Goal: Information Seeking & Learning: Compare options

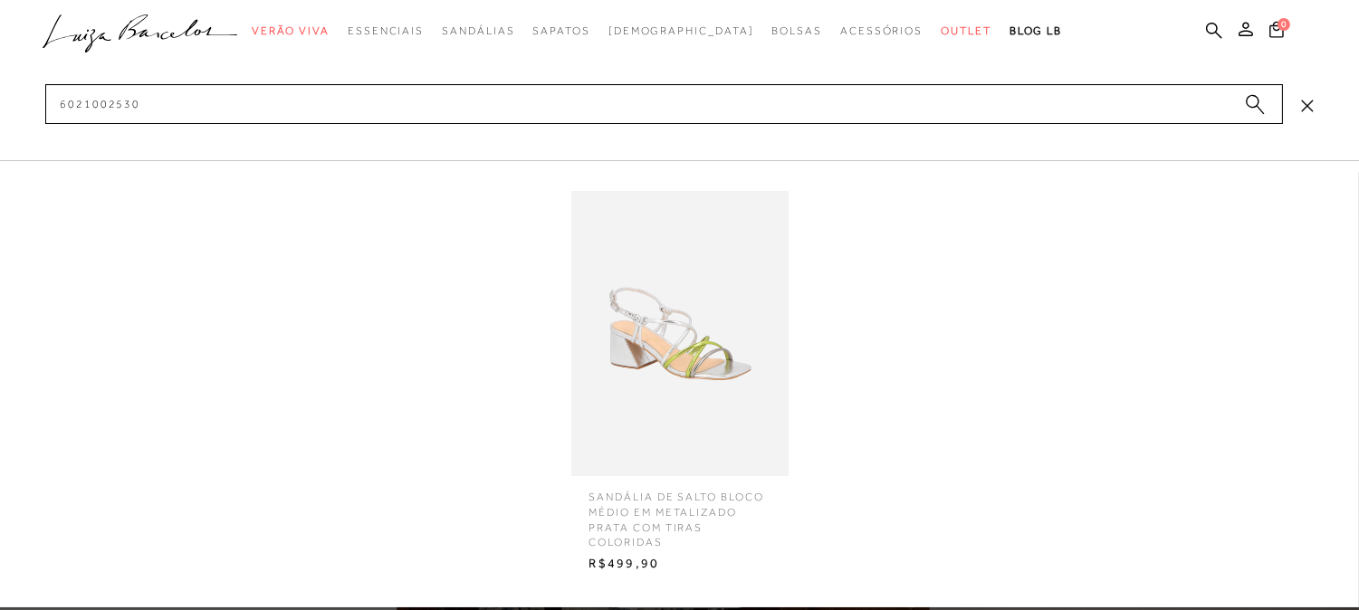
type input "6021002530"
click at [716, 331] on img at bounding box center [679, 333] width 217 height 285
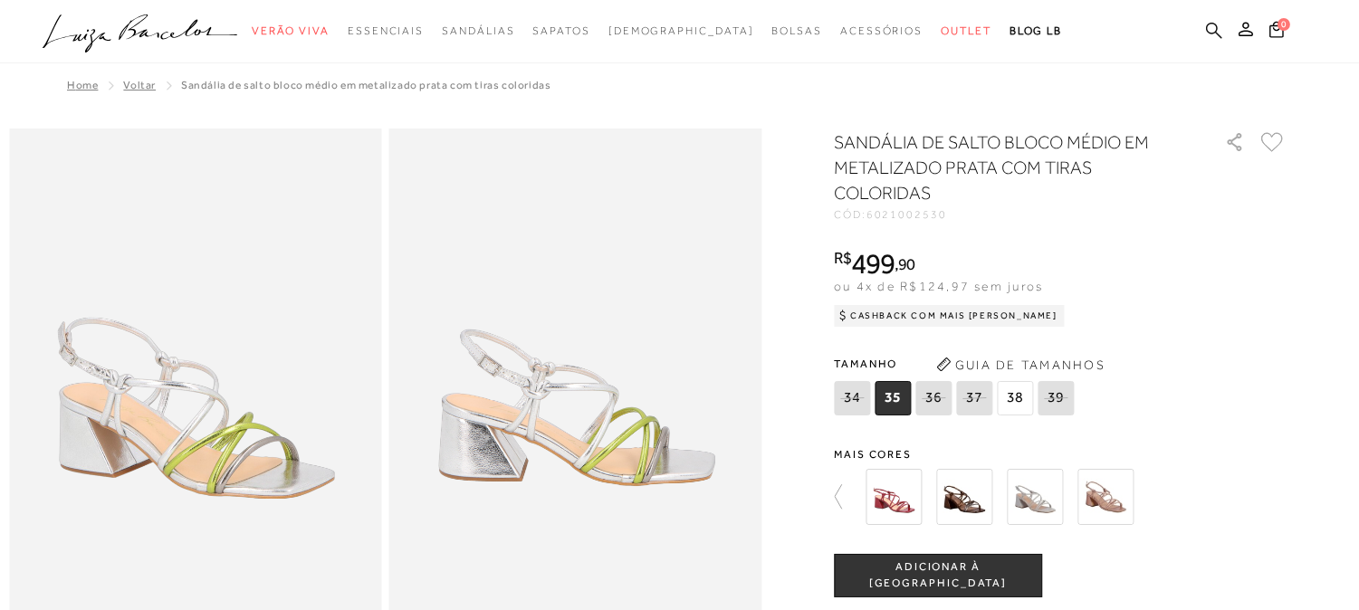
click at [1216, 37] on icon at bounding box center [1214, 30] width 16 height 17
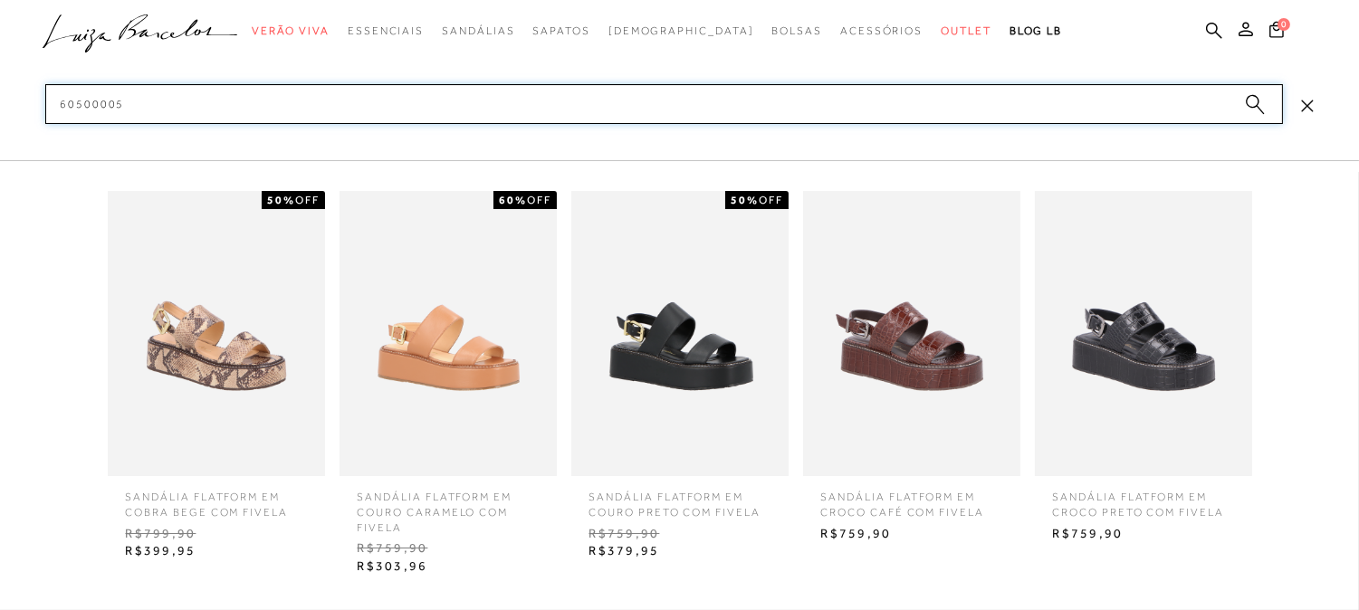
type input "60500005"
click at [500, 322] on img at bounding box center [448, 333] width 217 height 285
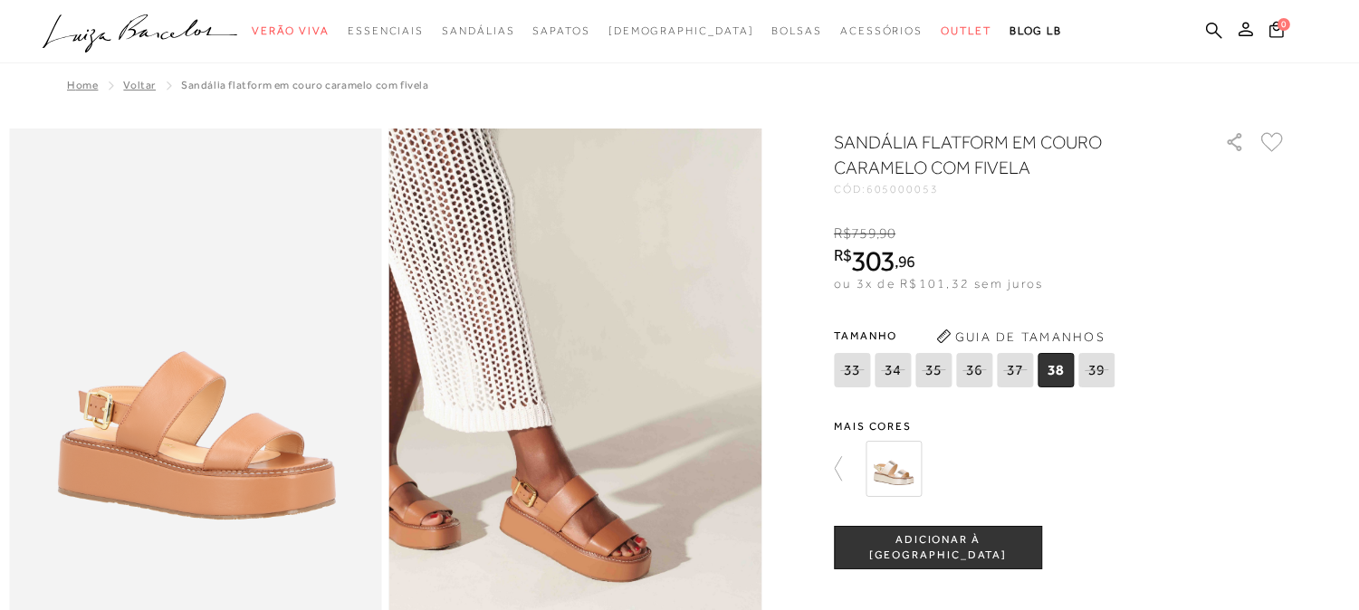
click at [961, 130] on h1 "SANDÁLIA FLATFORM EM COURO CARAMELO COM FIVELA" at bounding box center [1004, 155] width 340 height 51
copy h1 "FLATFORM"
click at [1215, 22] on icon at bounding box center [1214, 30] width 16 height 17
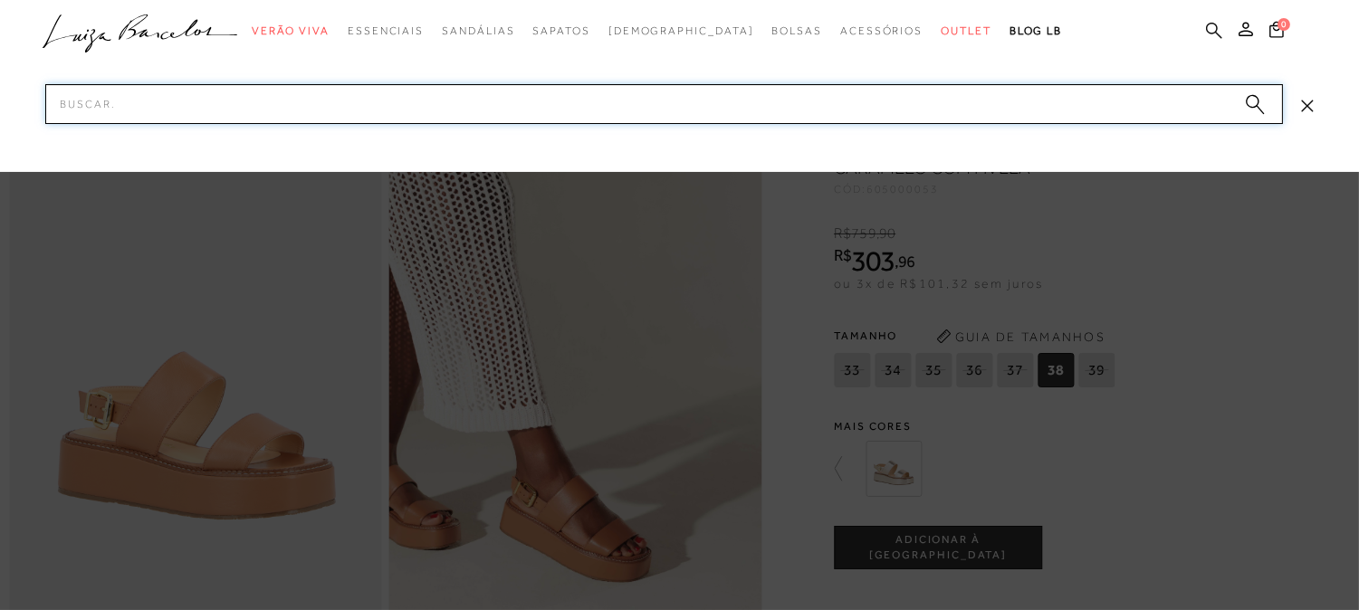
paste input "FLATFORM"
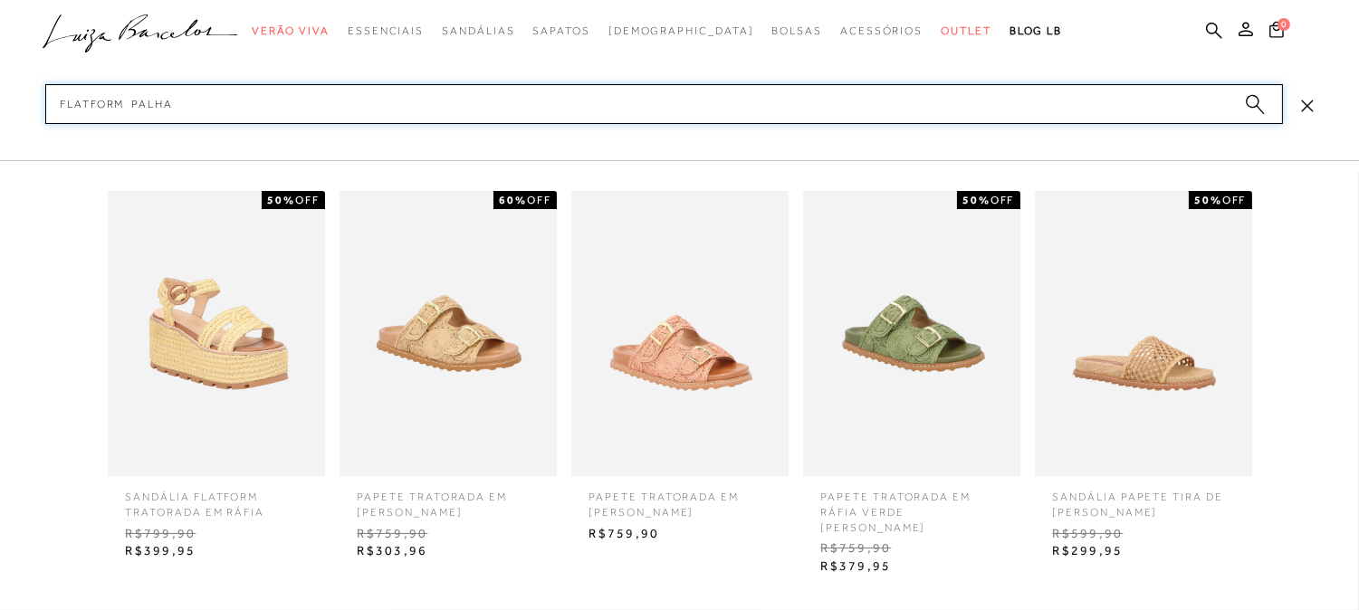
type input "FLATFORM palha"
click at [1263, 101] on icon "submit" at bounding box center [1255, 104] width 20 height 21
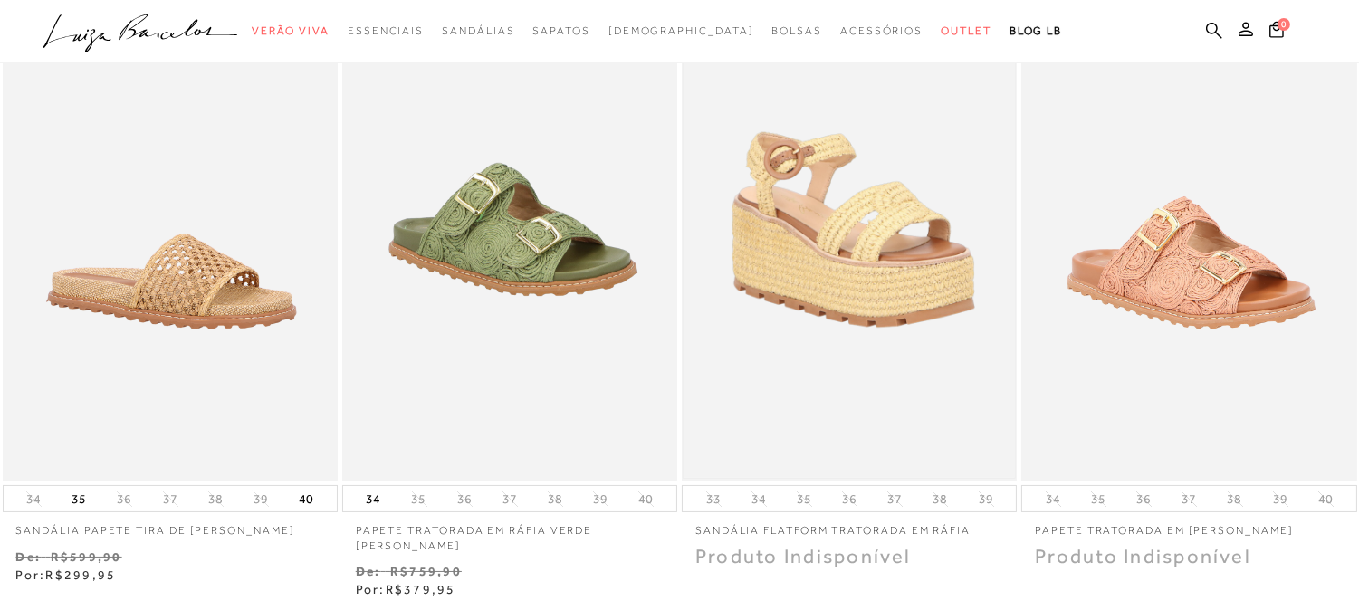
scroll to position [402, 0]
